Goal: Obtain resource: Download file/media

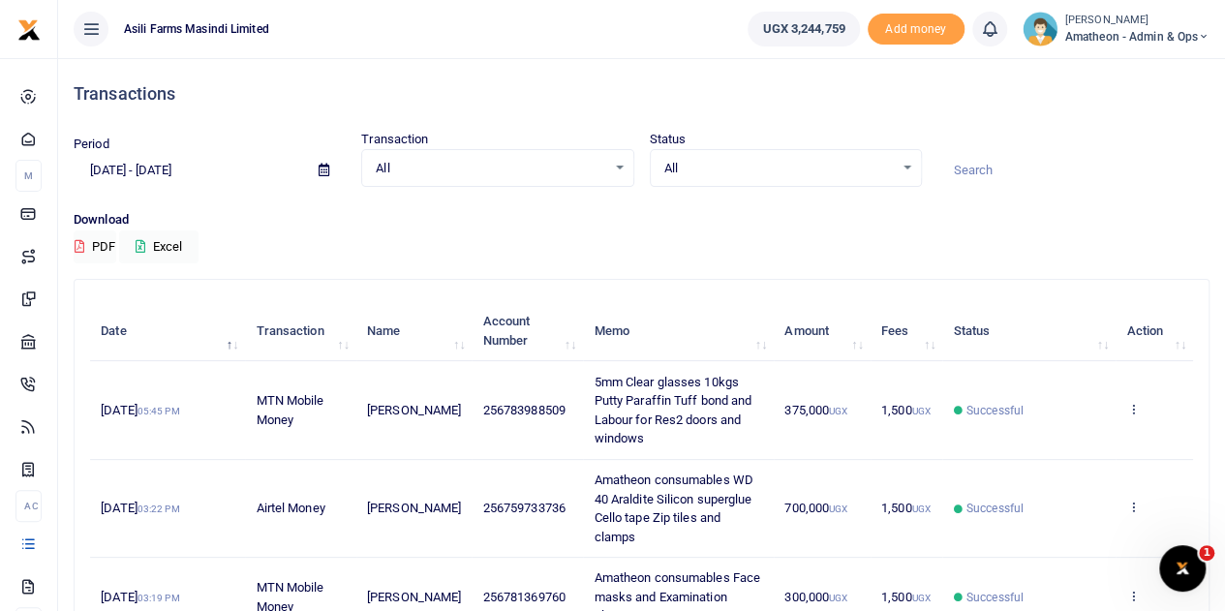
scroll to position [814, 0]
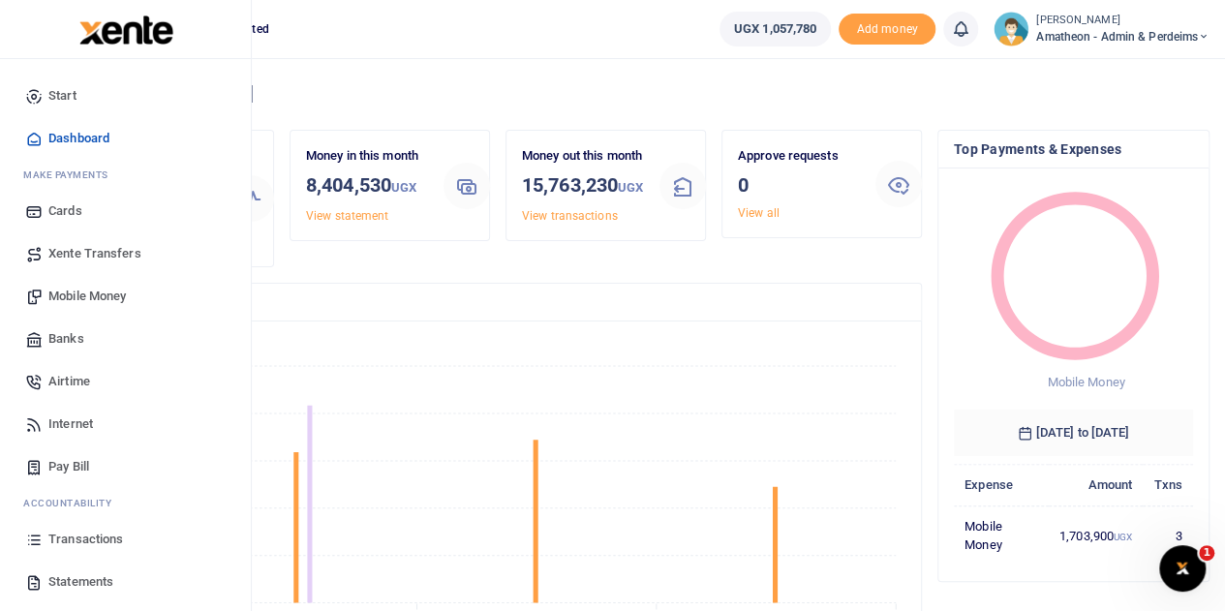
click at [61, 582] on span "Statements" at bounding box center [80, 581] width 65 height 19
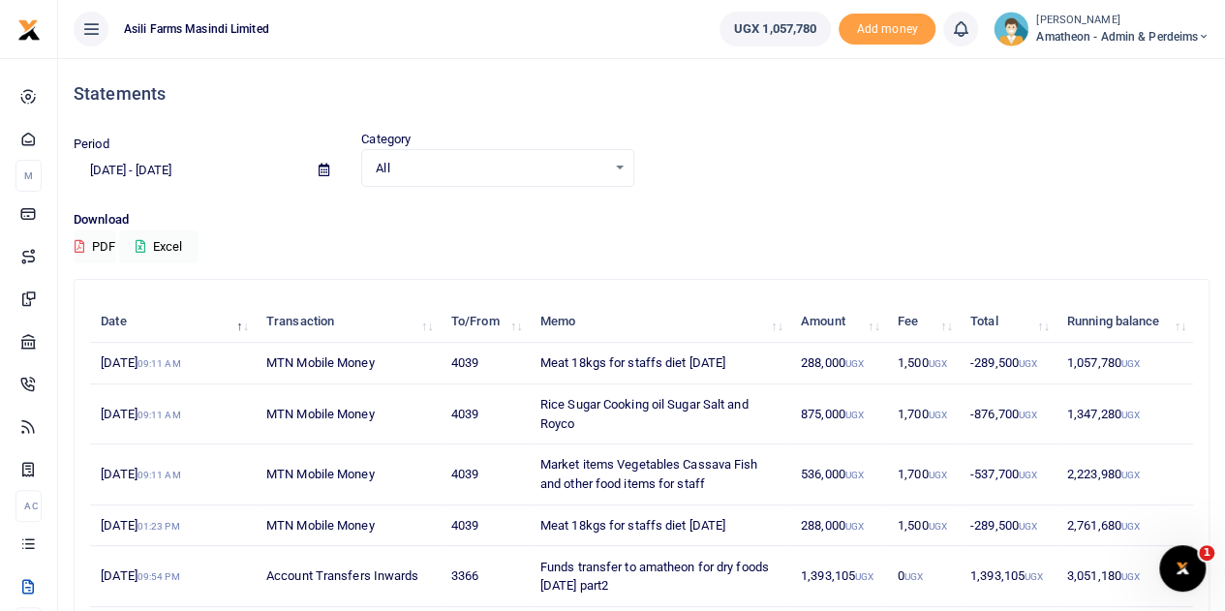
click at [323, 167] on icon at bounding box center [323, 170] width 11 height 13
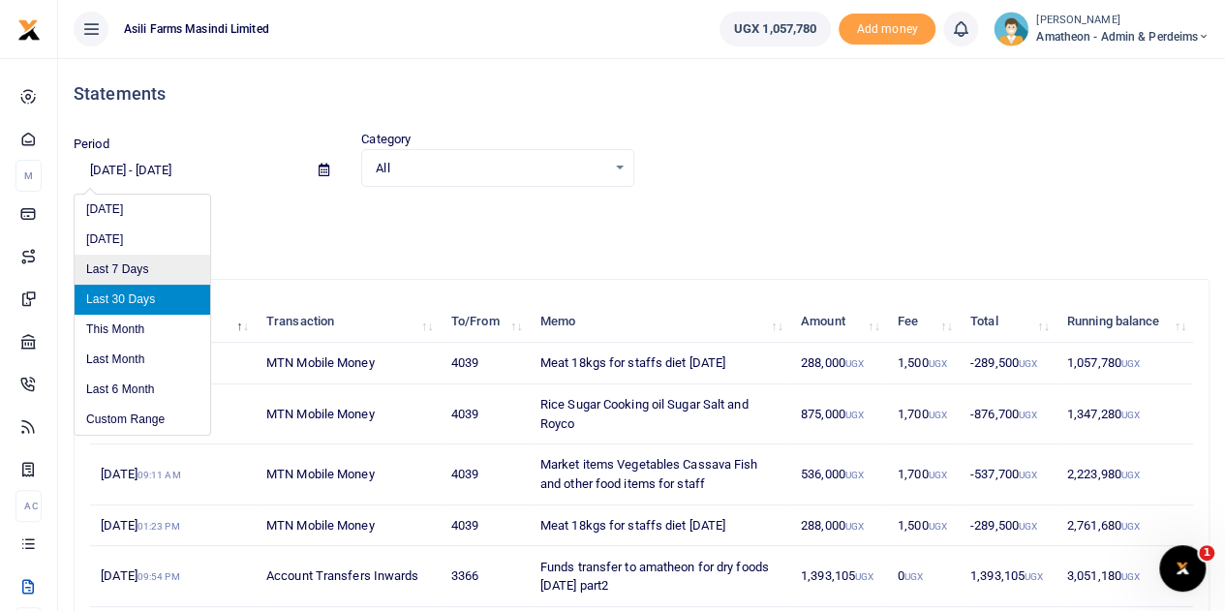
click at [130, 270] on li "Last 7 Days" at bounding box center [143, 270] width 136 height 30
type input "[DATE] - [DATE]"
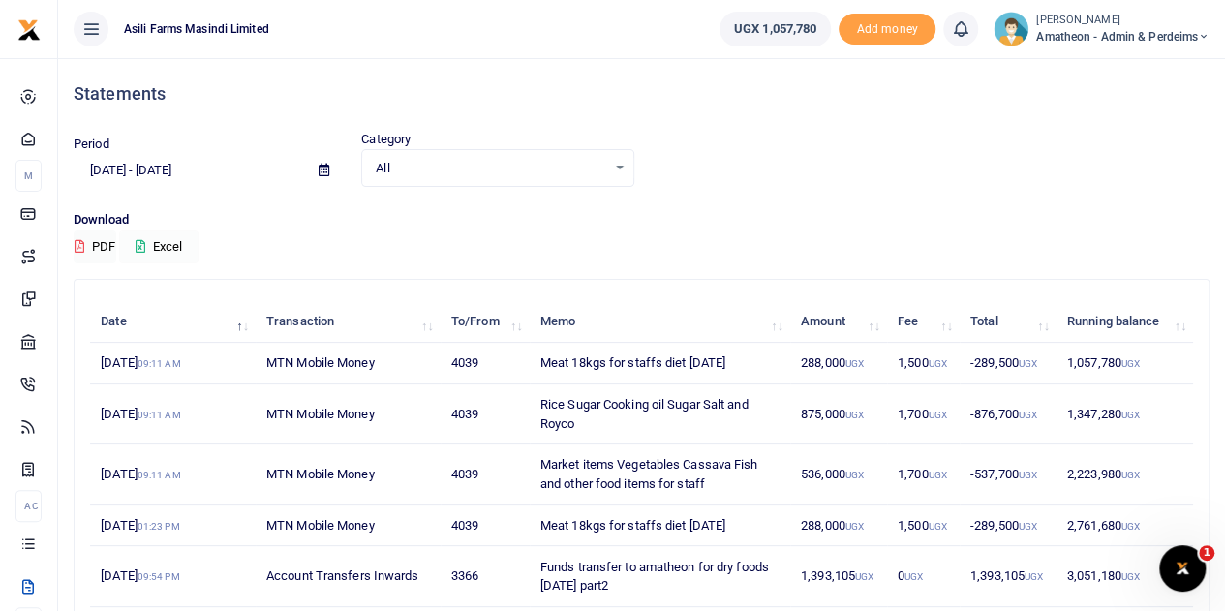
click at [163, 249] on button "Excel" at bounding box center [158, 246] width 79 height 33
